Goal: Check status

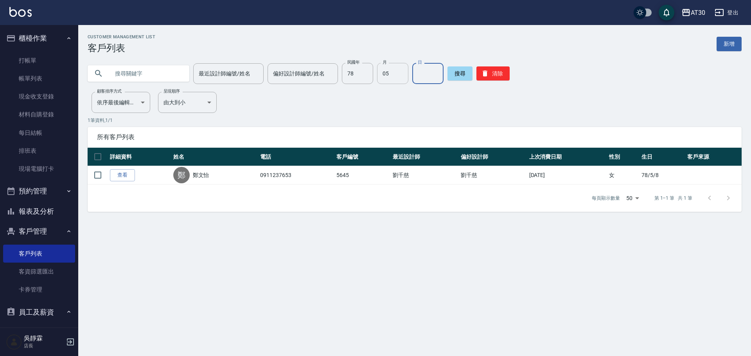
click at [402, 81] on input "05" at bounding box center [392, 73] width 31 height 21
click at [362, 74] on input "78" at bounding box center [357, 73] width 31 height 21
type input "84"
click at [378, 79] on input "月" at bounding box center [392, 73] width 31 height 21
type input "12"
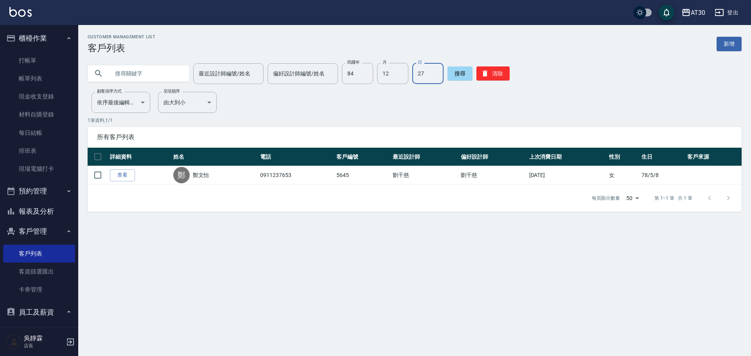
type input "27"
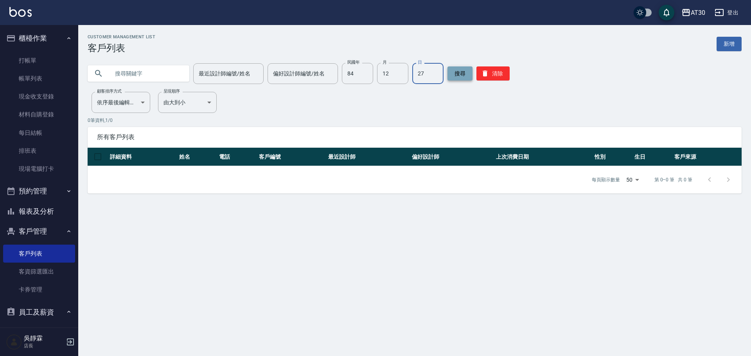
click at [450, 76] on button "搜尋" at bounding box center [460, 74] width 25 height 14
click at [357, 72] on input "84" at bounding box center [357, 73] width 31 height 21
type input "89"
click at [450, 76] on button "搜尋" at bounding box center [460, 74] width 25 height 14
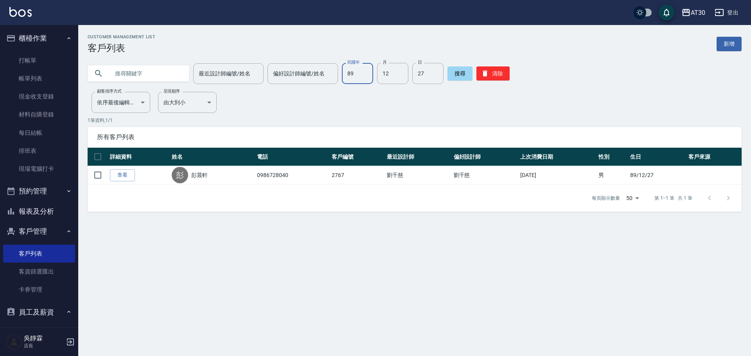
click at [353, 74] on input "89" at bounding box center [357, 73] width 31 height 21
type input "74"
type input "8"
type input "13"
